Goal: Task Accomplishment & Management: Use online tool/utility

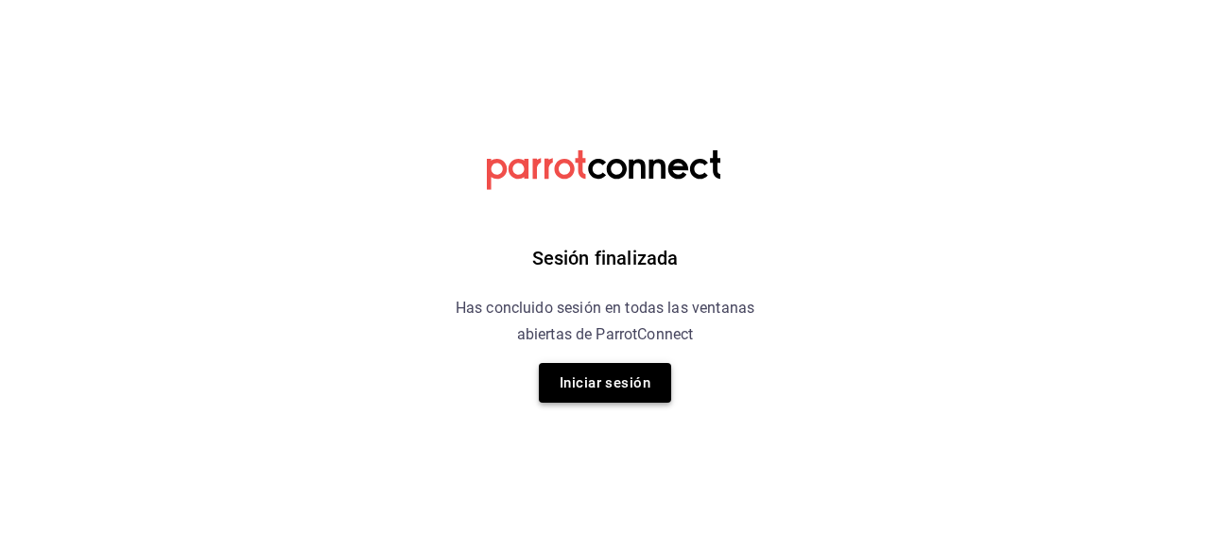
click at [572, 387] on button "Iniciar sesión" at bounding box center [605, 383] width 132 height 40
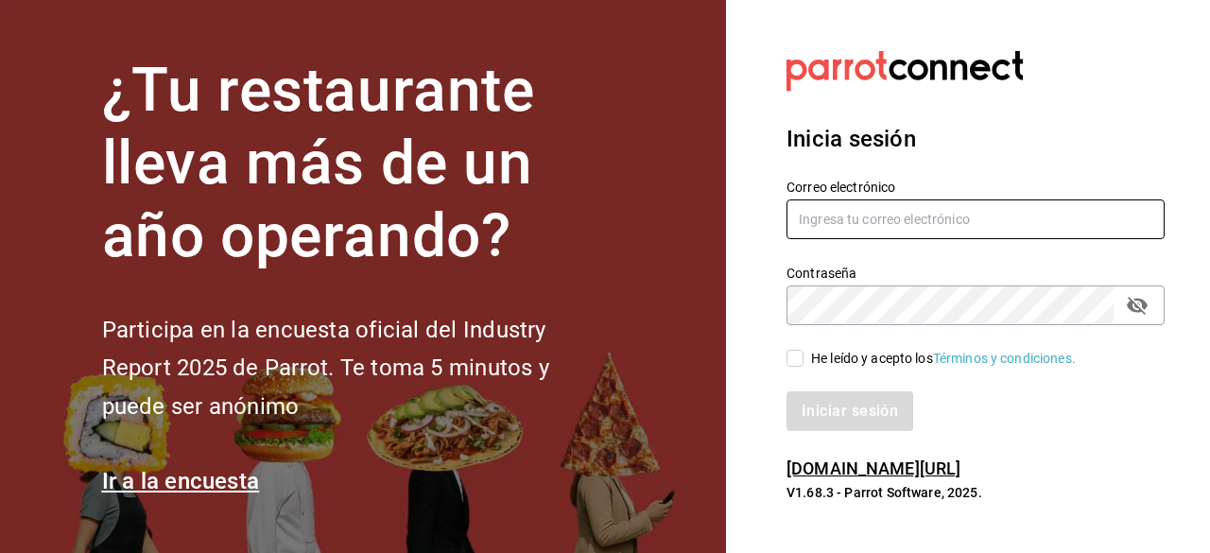
type input "ad.santoy@hotmail.com"
click at [798, 358] on input "He leído y acepto los Términos y condiciones." at bounding box center [795, 358] width 17 height 17
checkbox input "true"
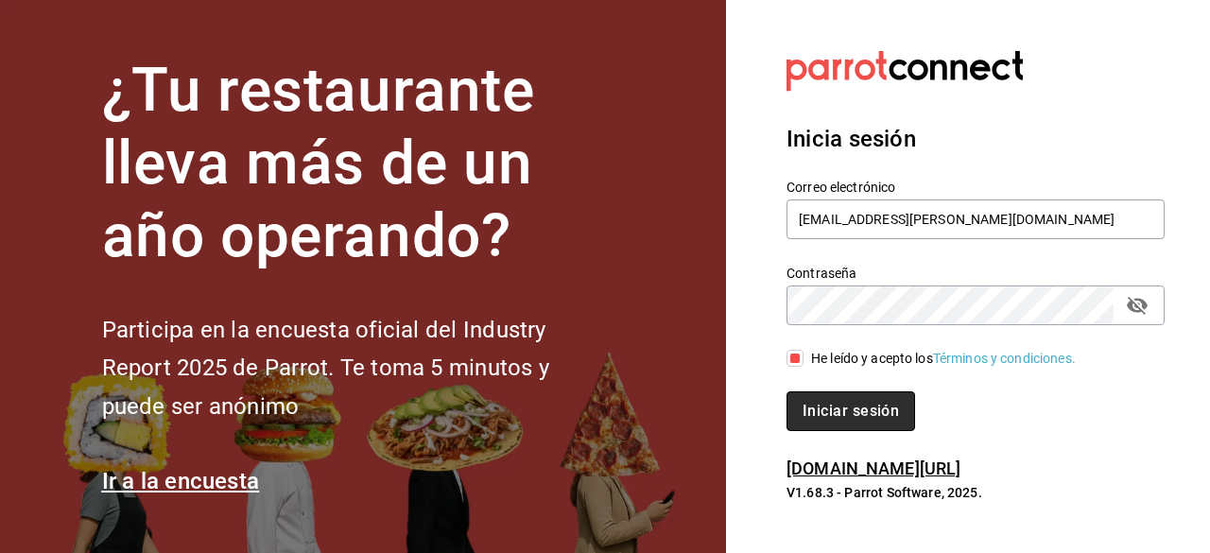
click at [831, 412] on button "Iniciar sesión" at bounding box center [851, 411] width 129 height 40
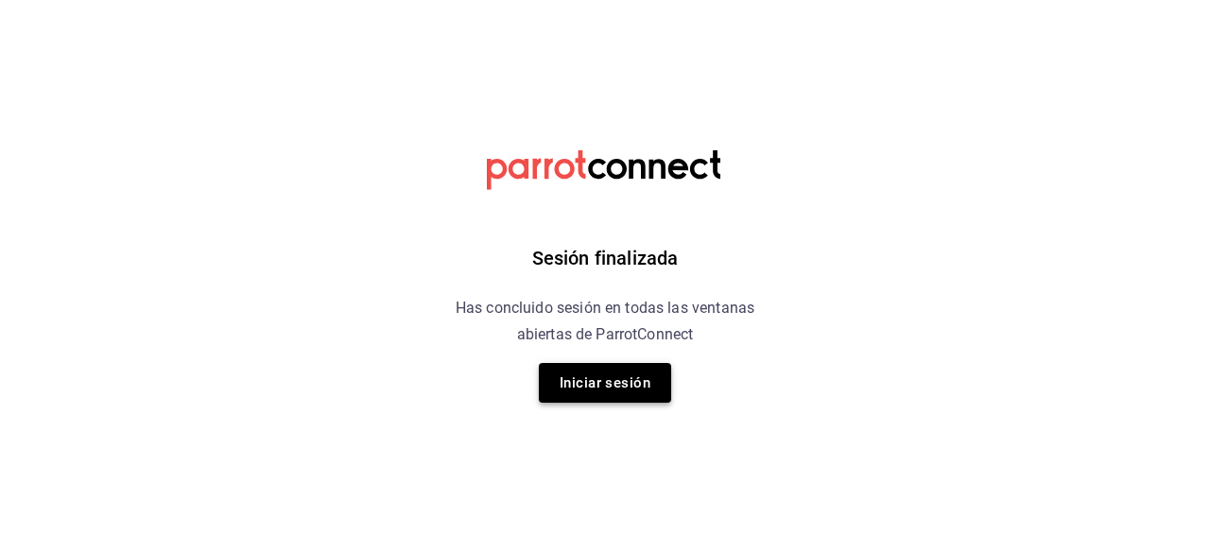
click at [600, 382] on button "Iniciar sesión" at bounding box center [605, 383] width 132 height 40
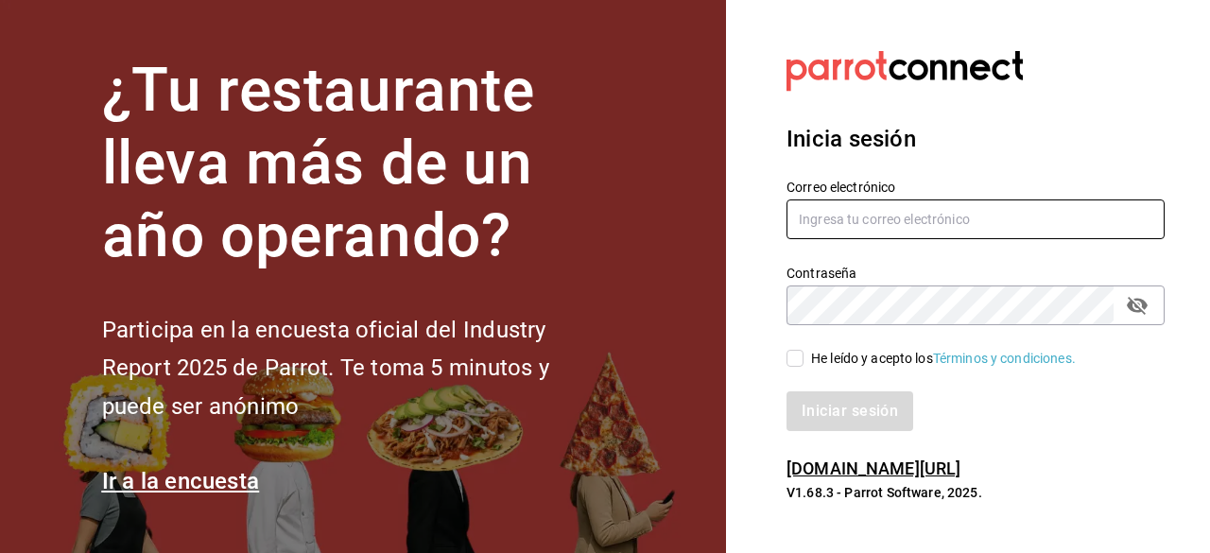
type input "ad.santoy@hotmail.com"
click at [795, 364] on input "He leído y acepto los Términos y condiciones." at bounding box center [795, 358] width 17 height 17
checkbox input "true"
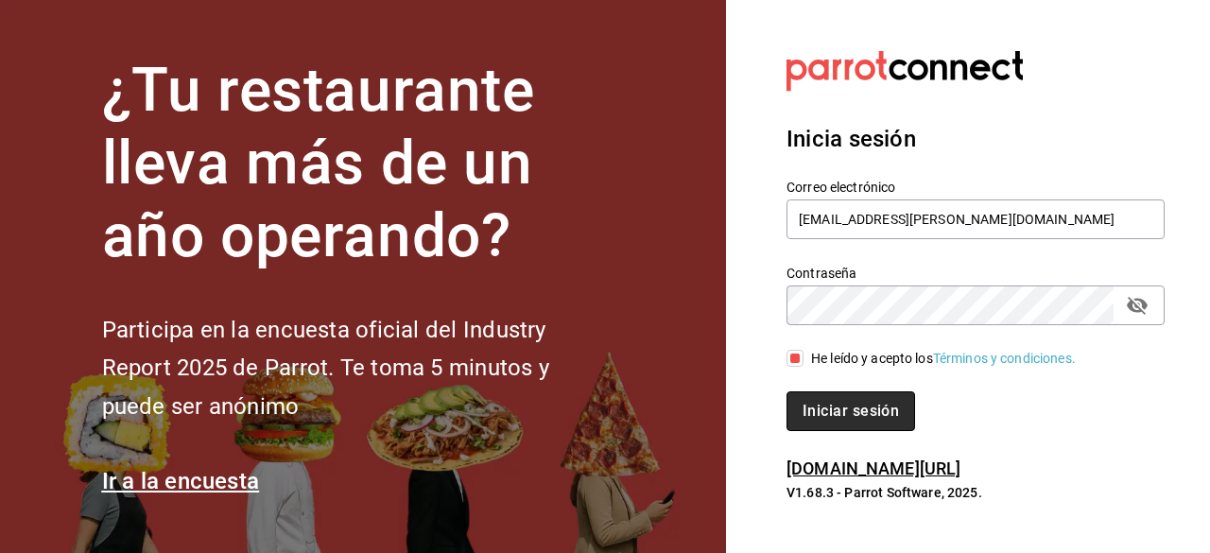
click at [840, 403] on button "Iniciar sesión" at bounding box center [851, 411] width 129 height 40
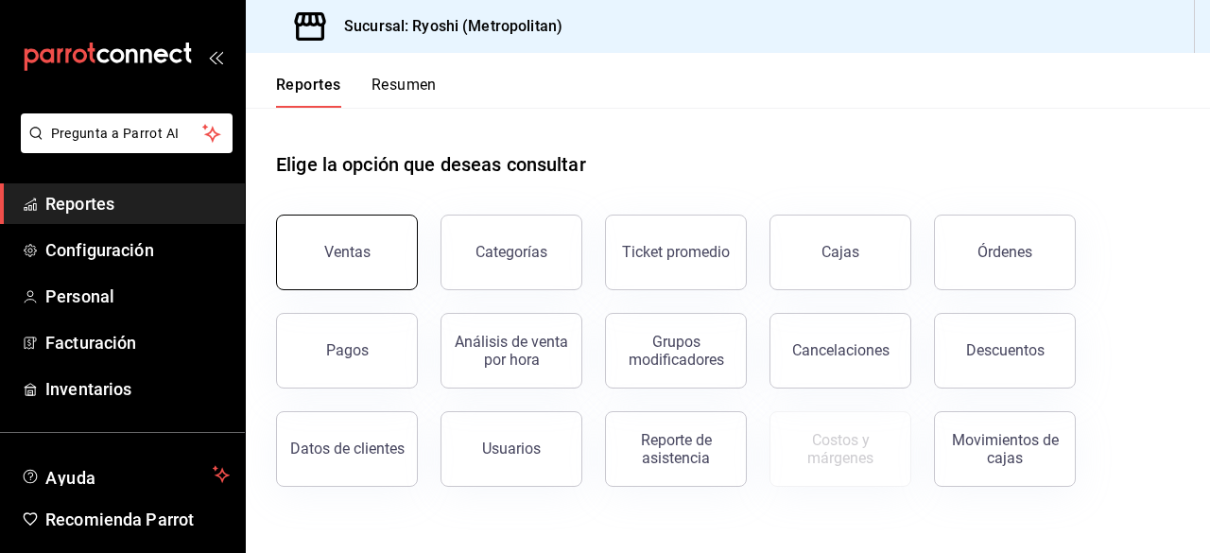
click at [327, 238] on button "Ventas" at bounding box center [347, 253] width 142 height 76
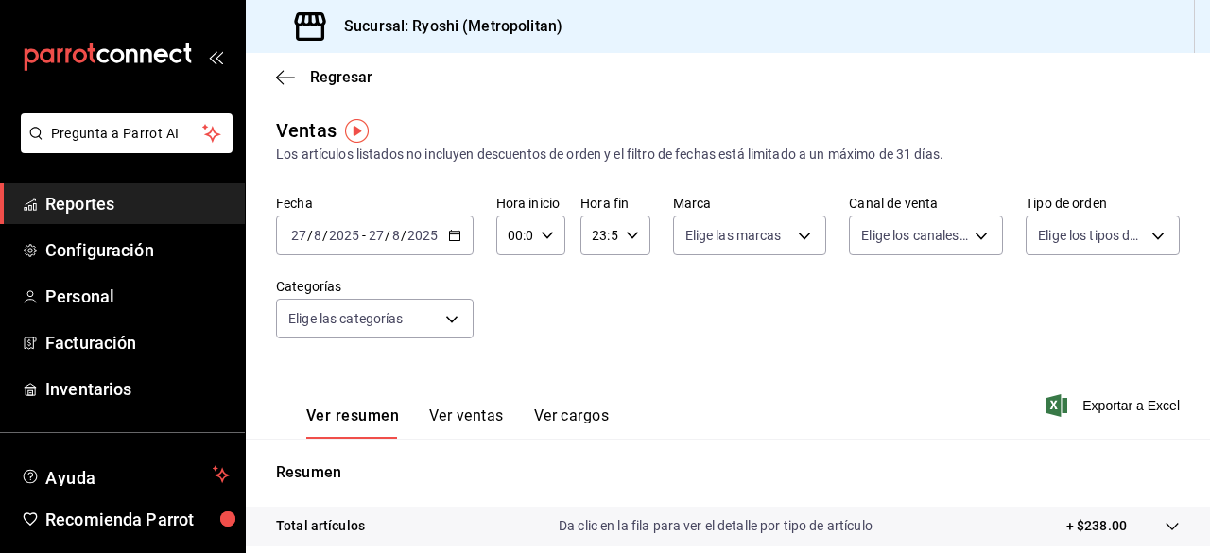
click at [450, 235] on \(Stroke\) "button" at bounding box center [454, 234] width 10 height 1
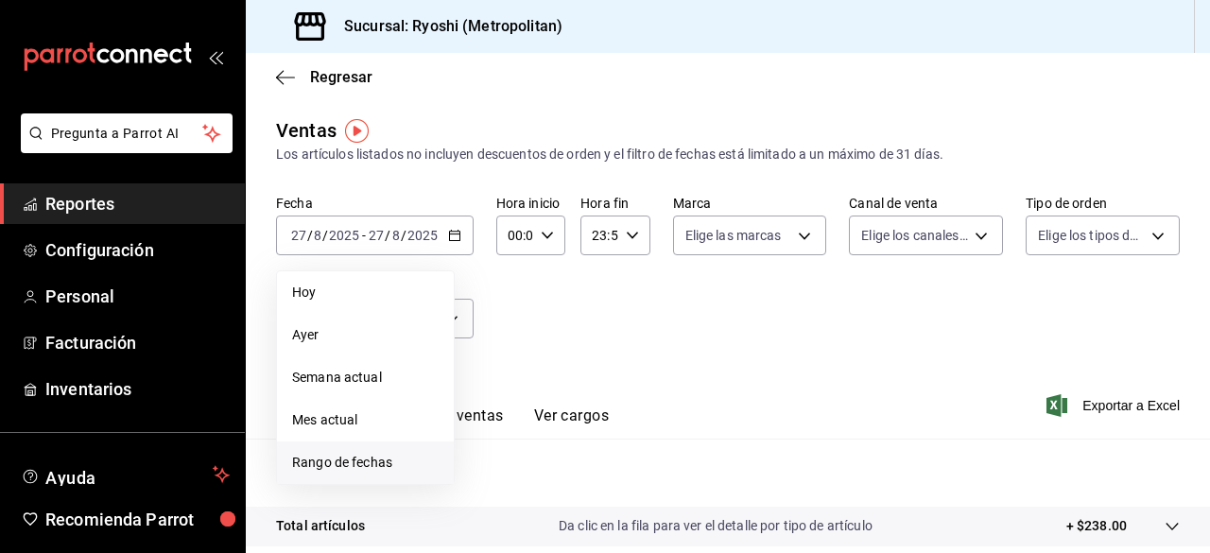
click at [327, 464] on span "Rango de fechas" at bounding box center [365, 463] width 147 height 20
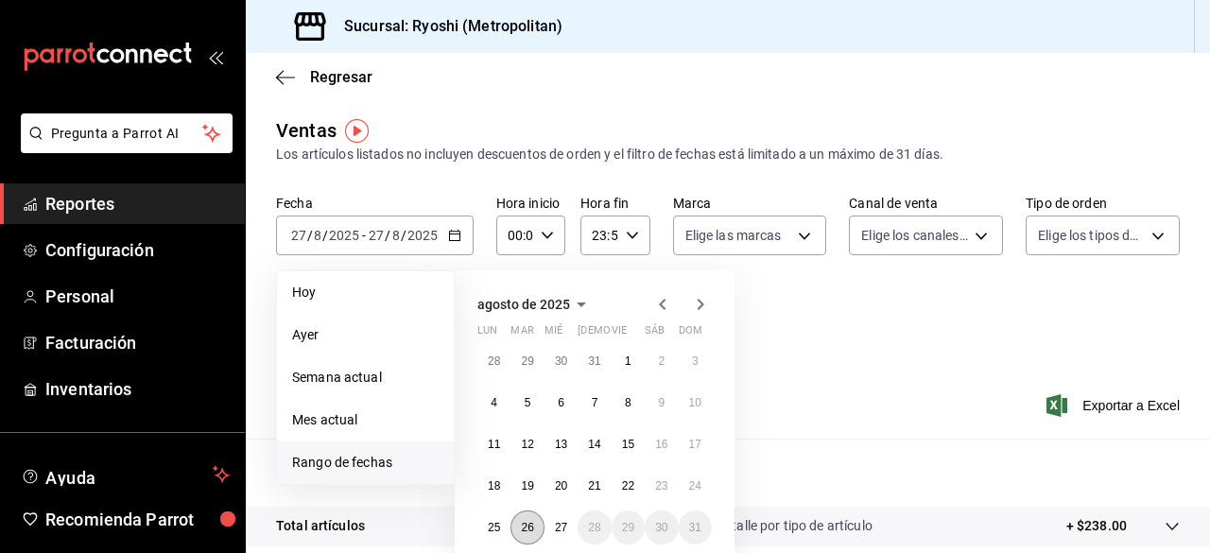
click at [527, 523] on abbr "26" at bounding box center [527, 527] width 12 height 13
click at [558, 528] on abbr "27" at bounding box center [561, 527] width 12 height 13
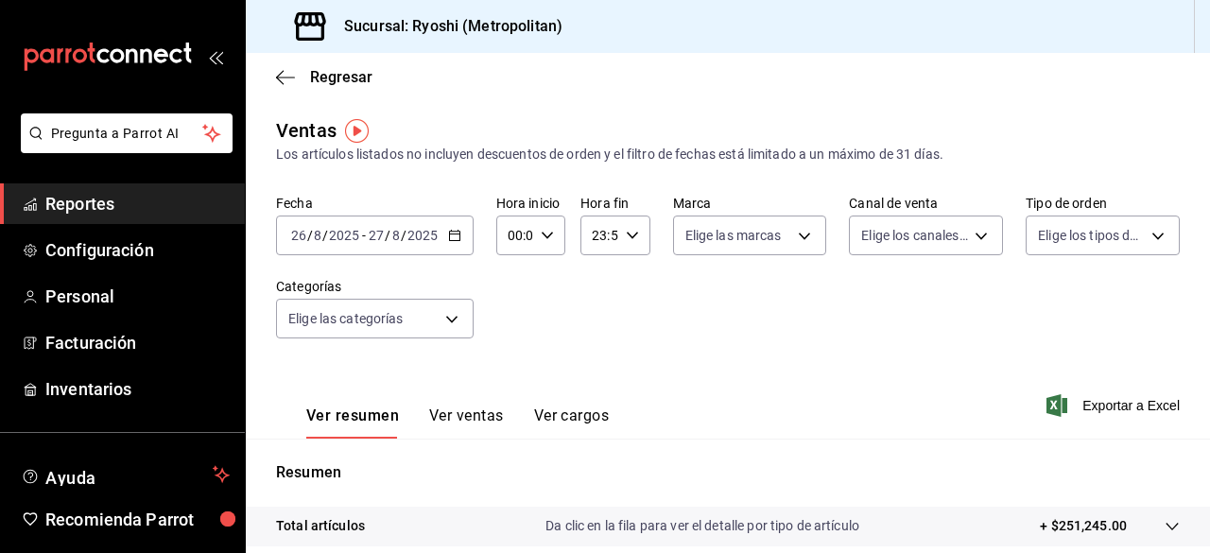
click at [547, 237] on icon "button" at bounding box center [547, 235] width 13 height 13
click at [519, 290] on button "00" at bounding box center [511, 284] width 26 height 38
click at [513, 322] on span "05" at bounding box center [512, 321] width 4 height 15
type input "05:00"
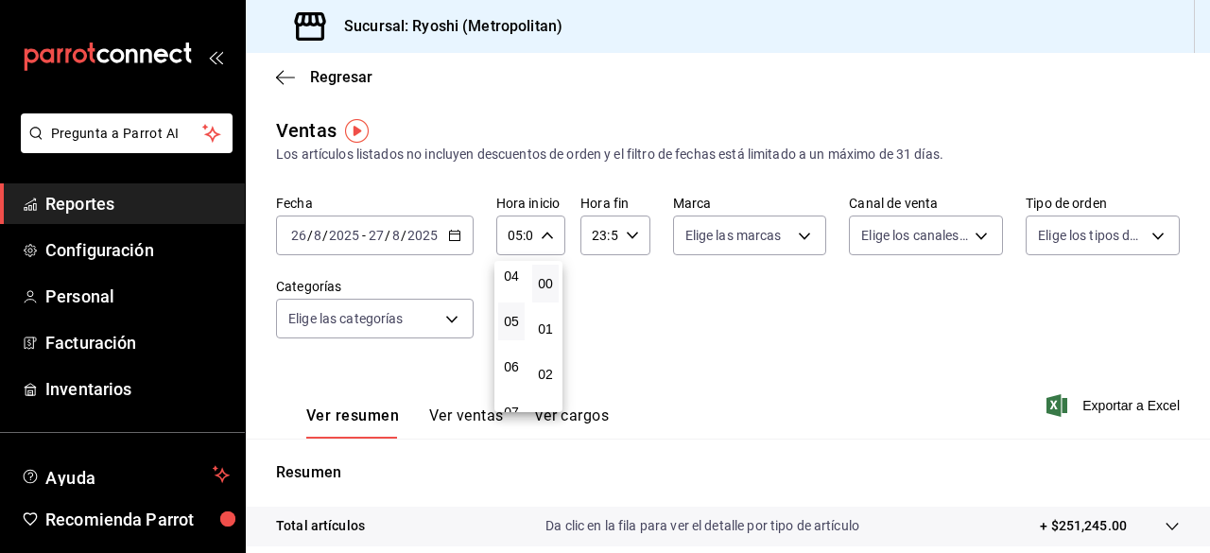
click at [606, 279] on div at bounding box center [605, 276] width 1210 height 553
click at [631, 238] on icon "button" at bounding box center [632, 235] width 13 height 13
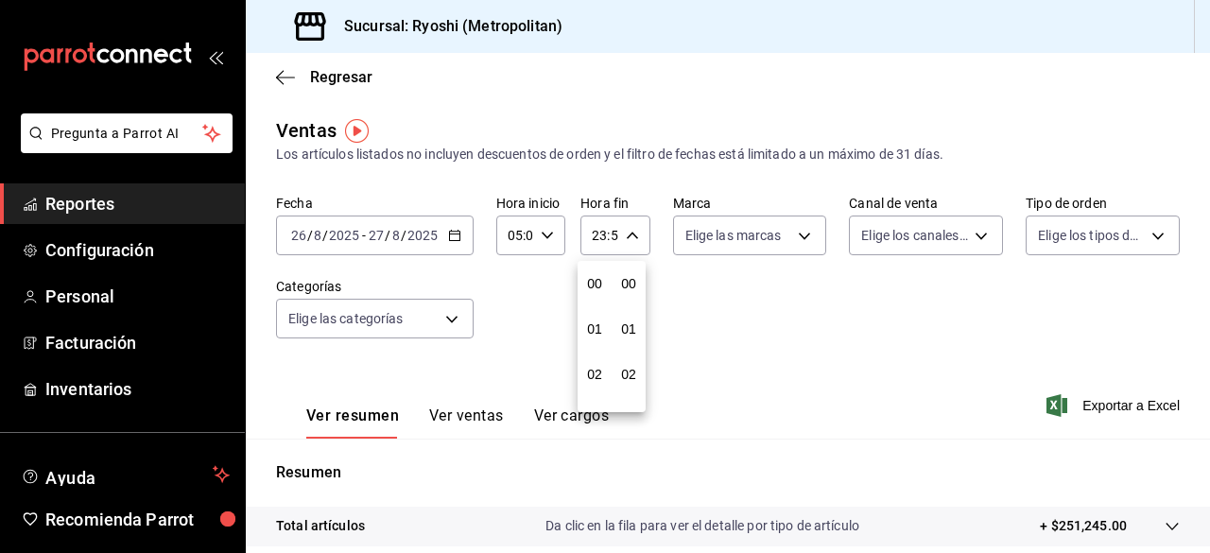
scroll to position [2572, 0]
click at [597, 298] on span "21" at bounding box center [595, 298] width 4 height 15
type input "21:59"
click at [597, 298] on span "05" at bounding box center [595, 291] width 4 height 15
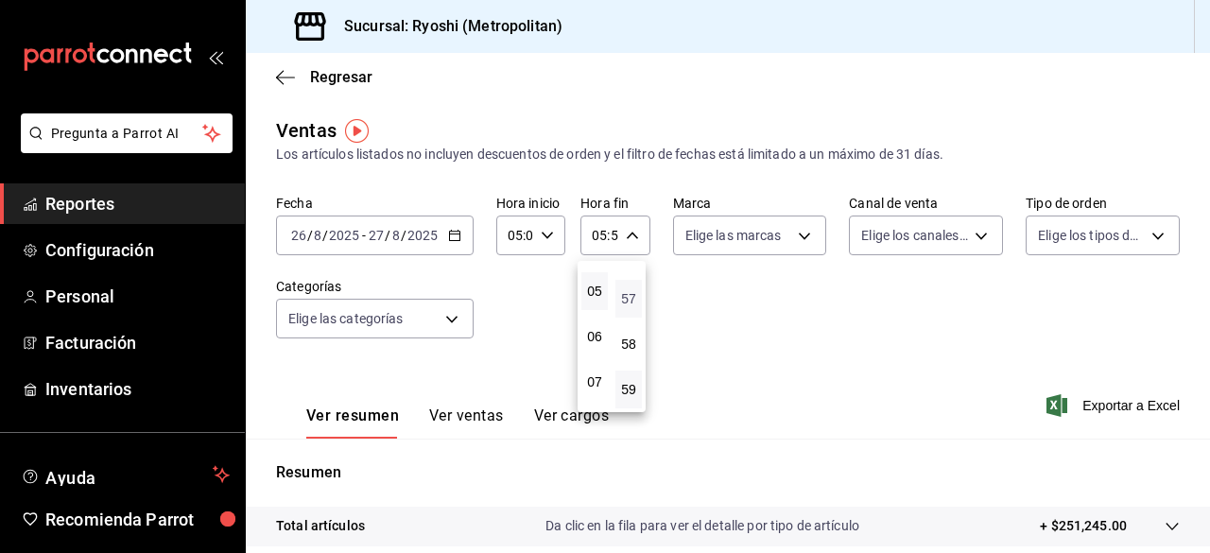
click at [627, 299] on span "57" at bounding box center [629, 298] width 4 height 15
type input "05:57"
click at [625, 292] on button "00" at bounding box center [629, 284] width 26 height 38
type input "05:00"
click at [666, 294] on div at bounding box center [605, 276] width 1210 height 553
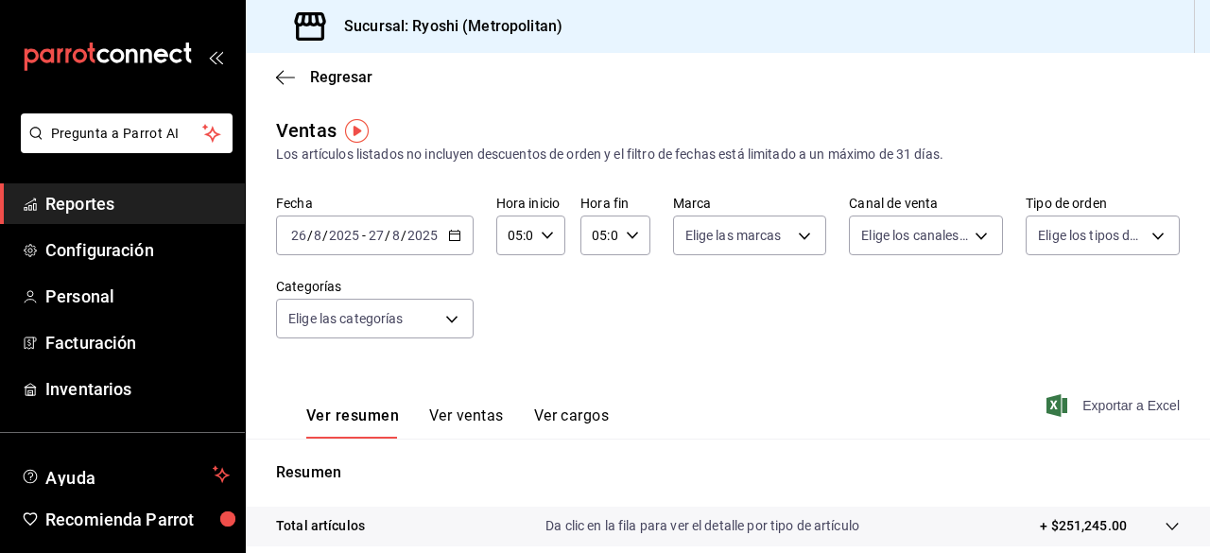
click at [1078, 406] on span "Exportar a Excel" at bounding box center [1116, 405] width 130 height 23
click at [276, 77] on icon "button" at bounding box center [280, 77] width 8 height 14
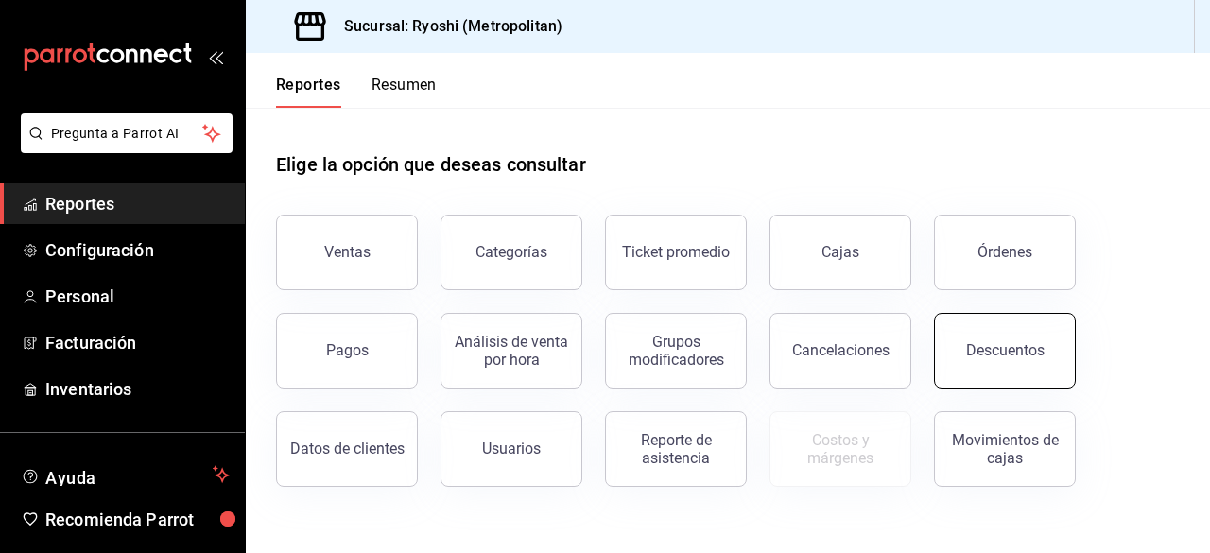
click at [955, 351] on button "Descuentos" at bounding box center [1005, 351] width 142 height 76
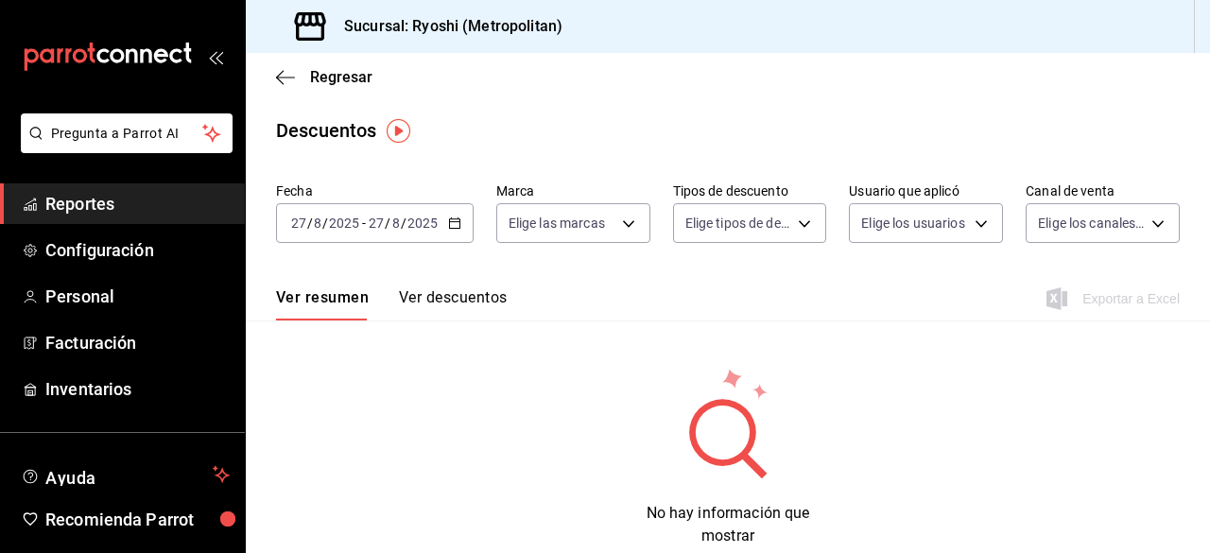
click at [444, 218] on div "[DATE] [DATE] - [DATE] [DATE]" at bounding box center [375, 223] width 198 height 40
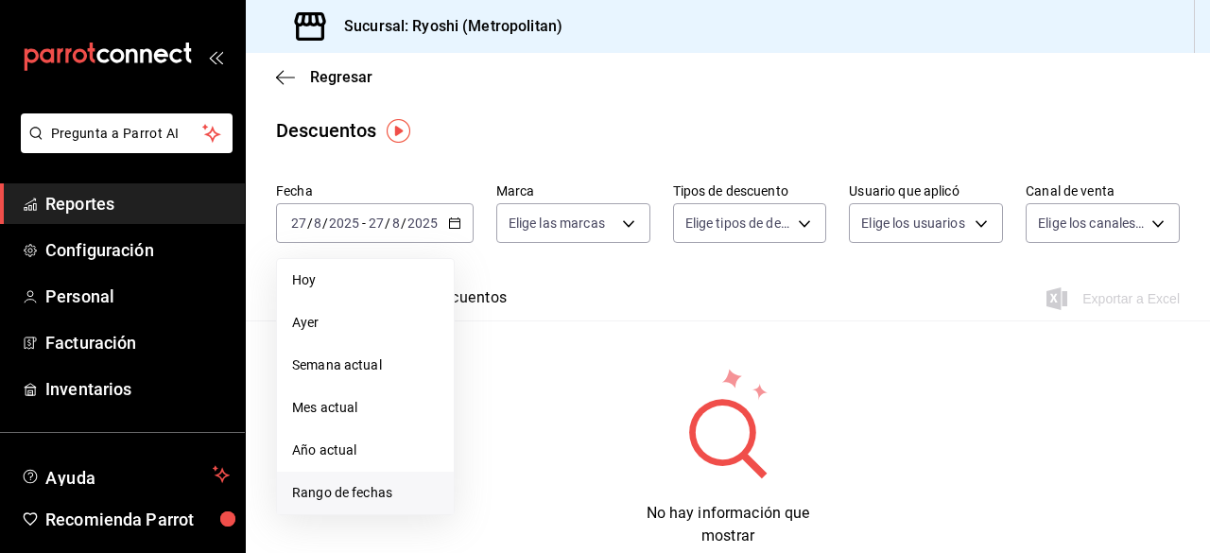
click at [335, 496] on span "Rango de fechas" at bounding box center [365, 493] width 147 height 20
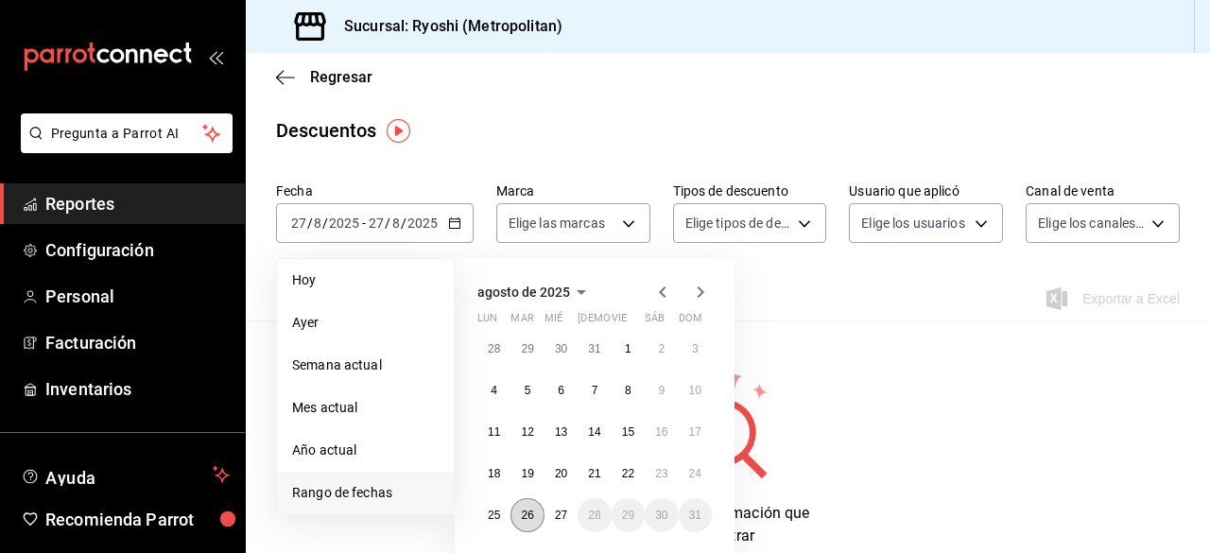
click at [521, 505] on button "26" at bounding box center [527, 515] width 33 height 34
click at [547, 508] on button "27" at bounding box center [561, 515] width 33 height 34
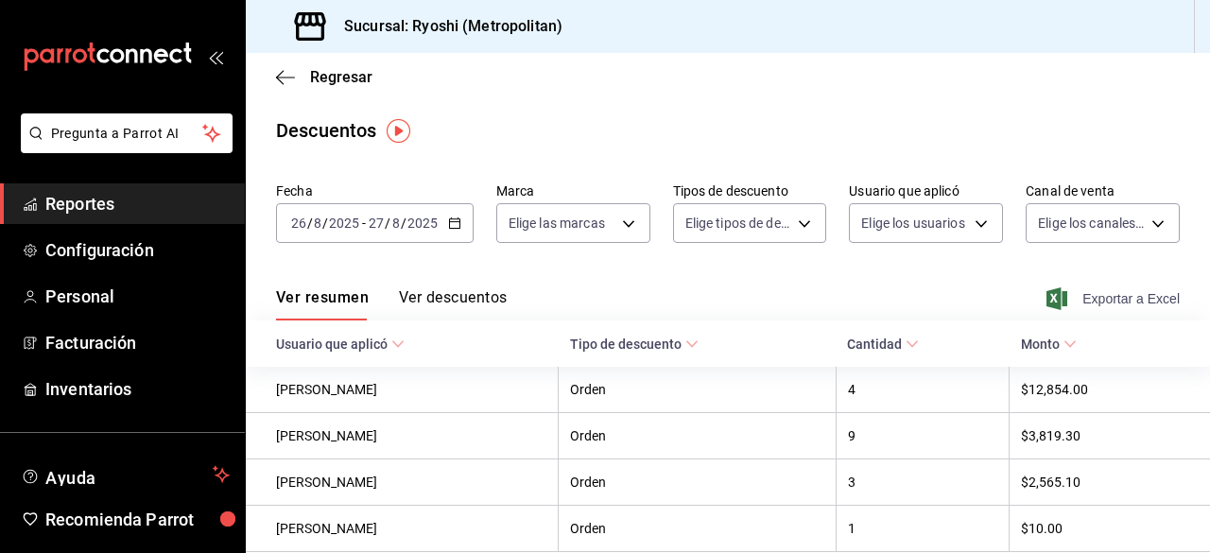
click at [1094, 302] on span "Exportar a Excel" at bounding box center [1116, 298] width 130 height 23
